Goal: Task Accomplishment & Management: Use online tool/utility

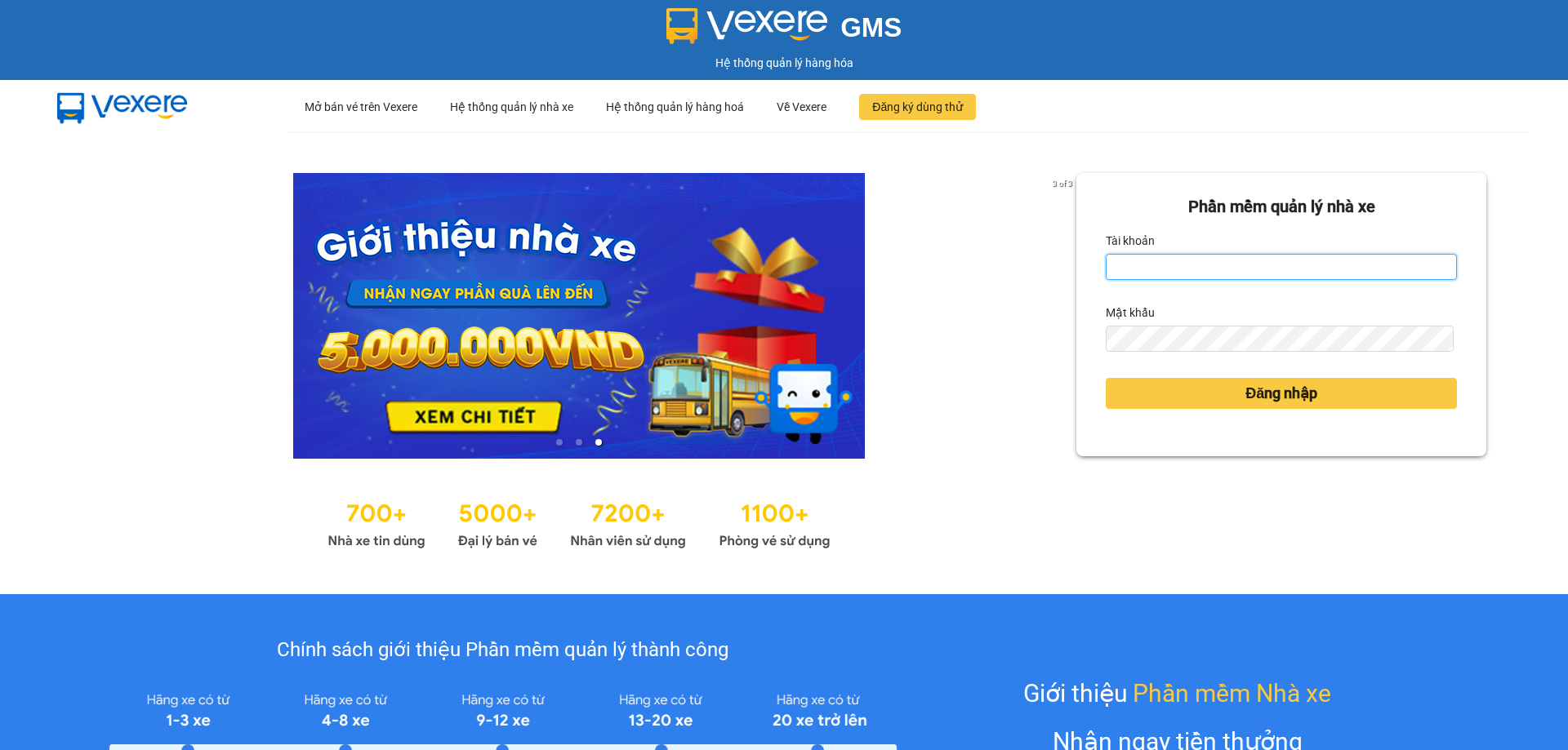
drag, startPoint x: 1226, startPoint y: 264, endPoint x: 1225, endPoint y: 277, distance: 13.0
click at [1226, 264] on input "Tài khoản" at bounding box center [1280, 266] width 351 height 26
type input "dung.khanhphong"
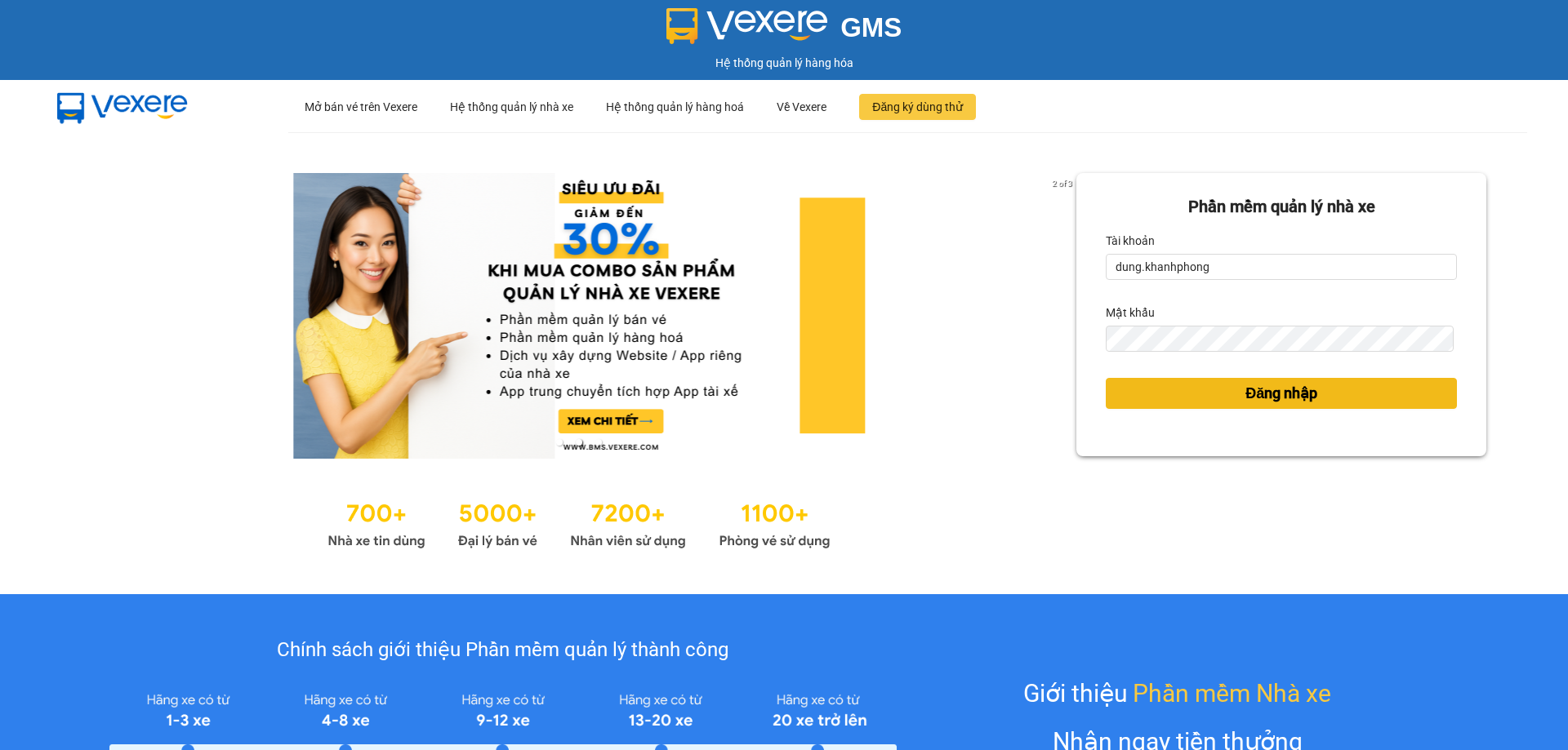
click at [1254, 398] on span "Đăng nhập" at bounding box center [1280, 394] width 71 height 23
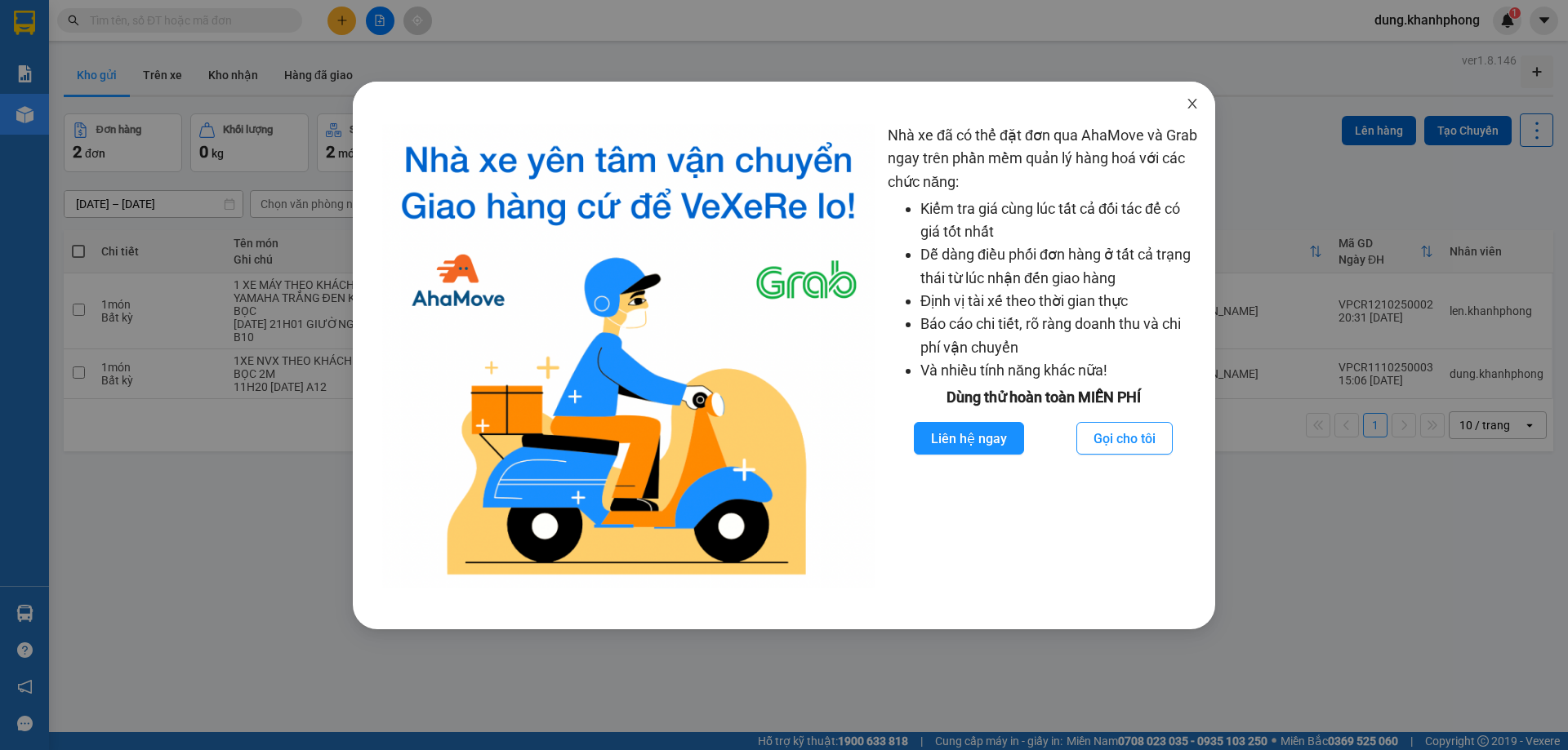
drag, startPoint x: 1191, startPoint y: 97, endPoint x: 1242, endPoint y: 148, distance: 72.1
click at [1190, 97] on span "Close" at bounding box center [1191, 104] width 46 height 46
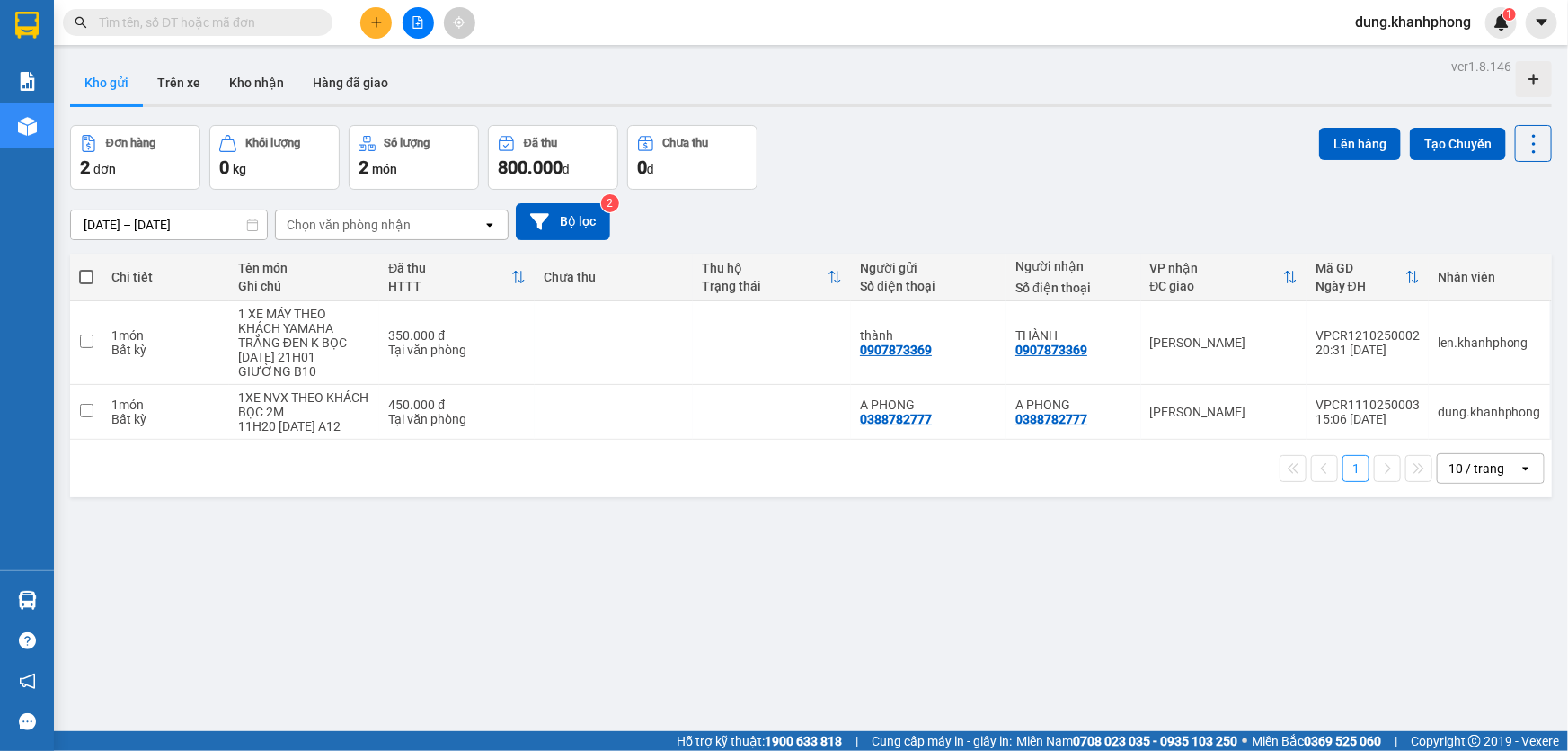
drag, startPoint x: 1689, startPoint y: 4, endPoint x: 938, endPoint y: 620, distance: 971.3
click at [938, 620] on div "ver 1.8.146 Kho gửi Trên xe Kho nhận Hàng đã giao Đơn hàng 2 đơn Khối lượng 0 k…" at bounding box center [811, 430] width 1495 height 751
